Goal: Information Seeking & Learning: Learn about a topic

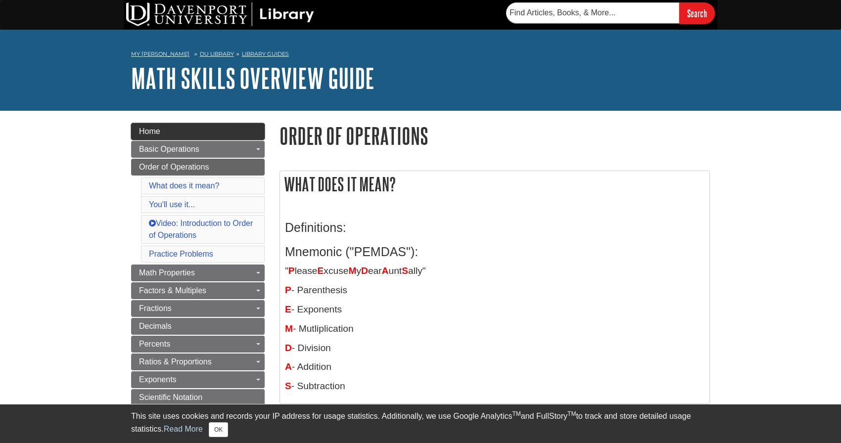
click at [141, 133] on span "Home" at bounding box center [149, 131] width 21 height 8
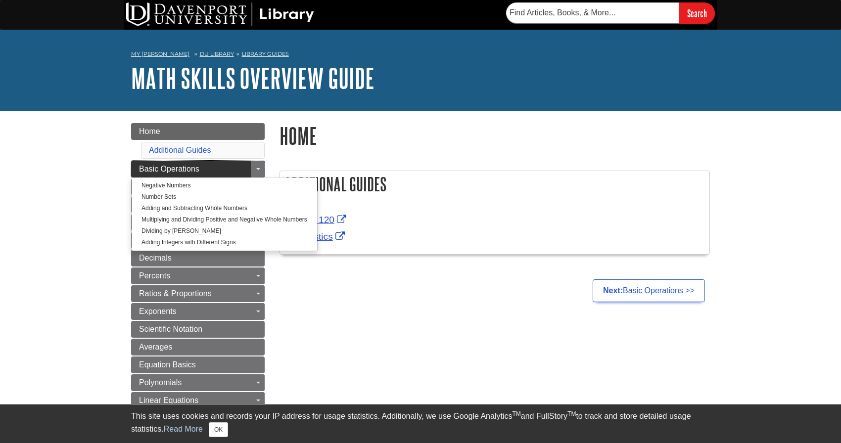
click at [154, 170] on span "Basic Operations" at bounding box center [169, 169] width 60 height 8
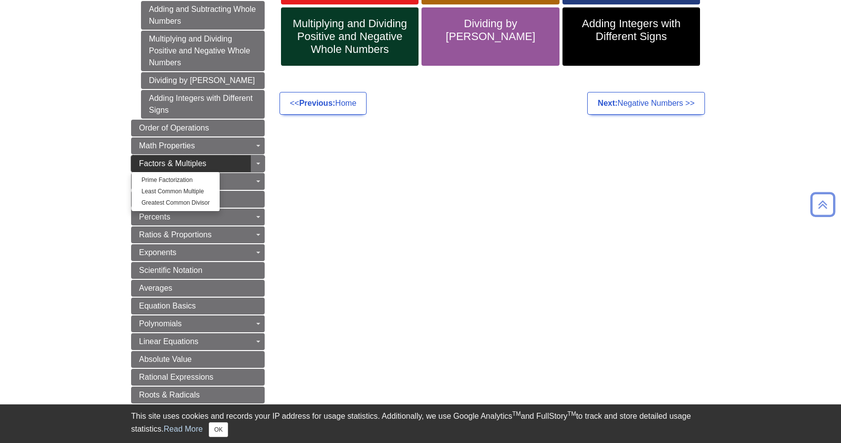
scroll to position [247, 0]
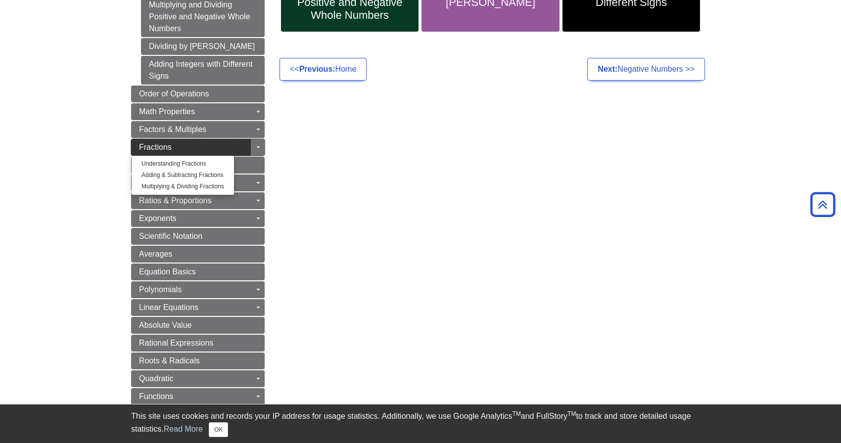
click at [229, 144] on link "Fractions" at bounding box center [198, 147] width 134 height 17
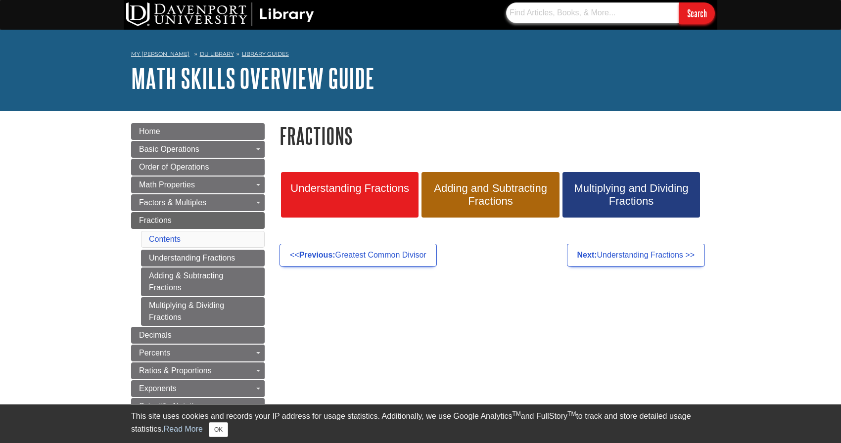
click at [528, 16] on input "text" at bounding box center [592, 12] width 173 height 21
type input "number line"
click at [679, 2] on input "Search" at bounding box center [697, 12] width 36 height 21
